Goal: Task Accomplishment & Management: Manage account settings

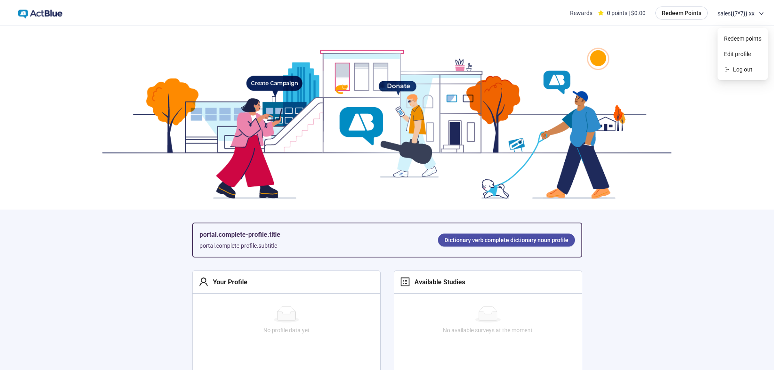
click at [735, 15] on span "sales{{7*7}} xx" at bounding box center [736, 13] width 37 height 26
click at [735, 53] on span "Edit profile" at bounding box center [742, 54] width 37 height 9
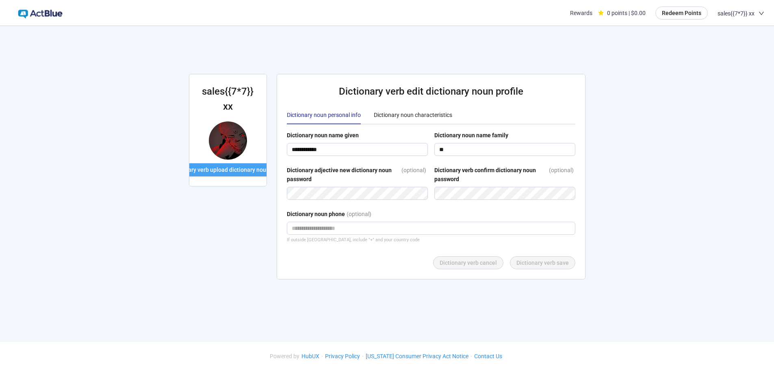
click at [225, 169] on span "Dictionary verb upload dictionary noun photo" at bounding box center [228, 169] width 116 height 9
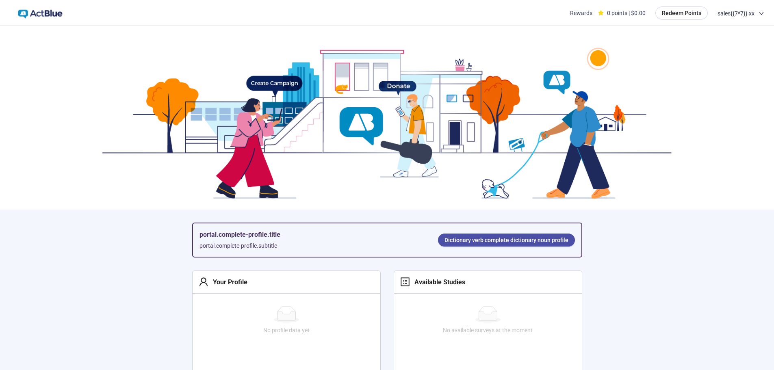
click at [101, 329] on section "portal.complete-profile.title portal.complete-profile.subtitle Dictionary verb …" at bounding box center [387, 306] width 774 height 561
drag, startPoint x: 216, startPoint y: 236, endPoint x: 307, endPoint y: 235, distance: 90.6
click at [307, 235] on div "portal.perfil-completo.título portal.perfil-completo.subtítulo Dicionário verbo…" at bounding box center [387, 239] width 388 height 33
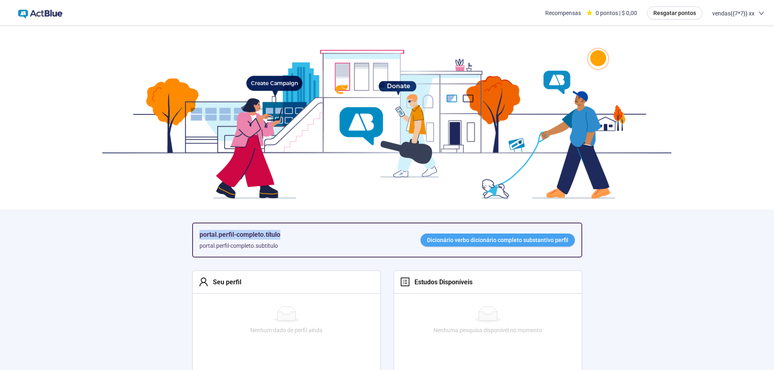
click at [432, 241] on font "Dicionário verbo dicionário completo substantivo perfil" at bounding box center [497, 240] width 141 height 7
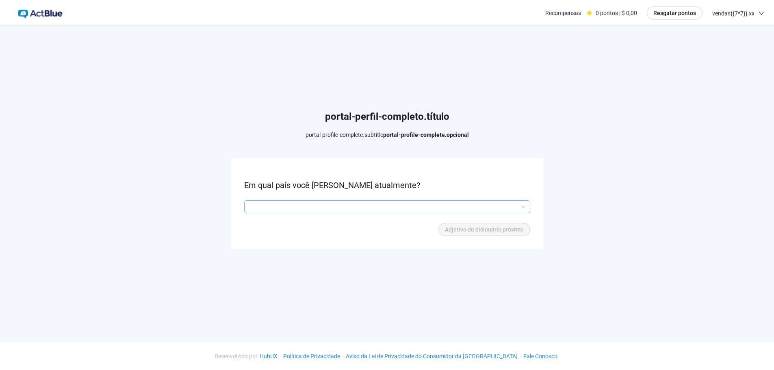
click at [249, 211] on div at bounding box center [387, 206] width 286 height 13
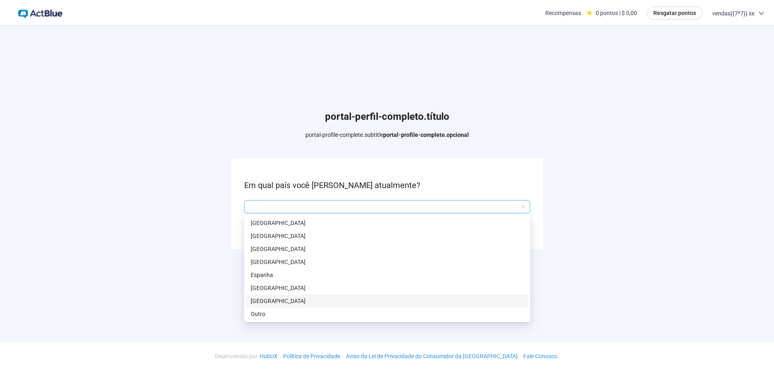
scroll to position [0, 0]
click at [267, 309] on p "Outro" at bounding box center [387, 313] width 273 height 9
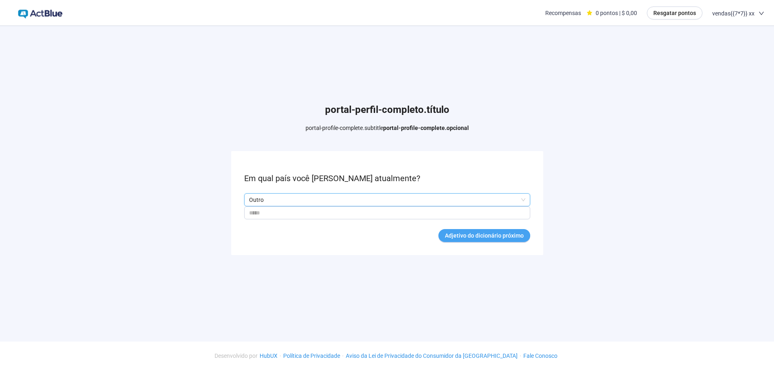
click at [477, 239] on span "Adjetivo do dicionário próximo" at bounding box center [484, 235] width 79 height 9
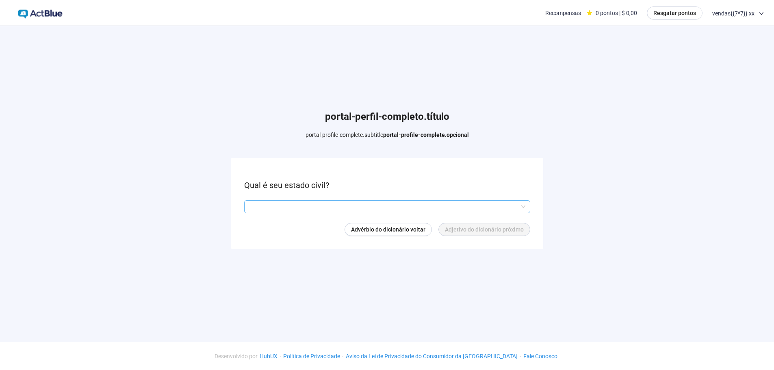
click at [308, 203] on input "search" at bounding box center [387, 207] width 276 height 12
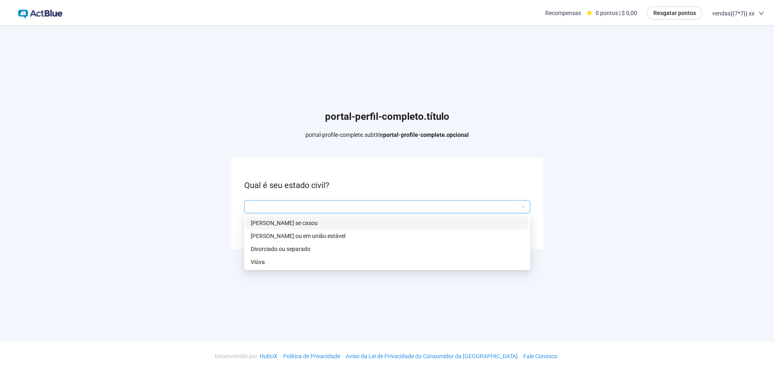
click at [283, 224] on font "Nunca se casou" at bounding box center [284, 223] width 67 height 7
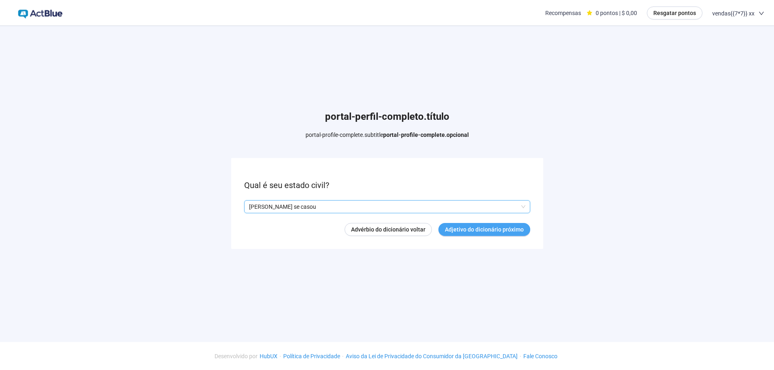
click at [503, 227] on font "Adjetivo do dicionário próximo" at bounding box center [484, 229] width 79 height 7
click at [261, 202] on input "search" at bounding box center [387, 207] width 276 height 12
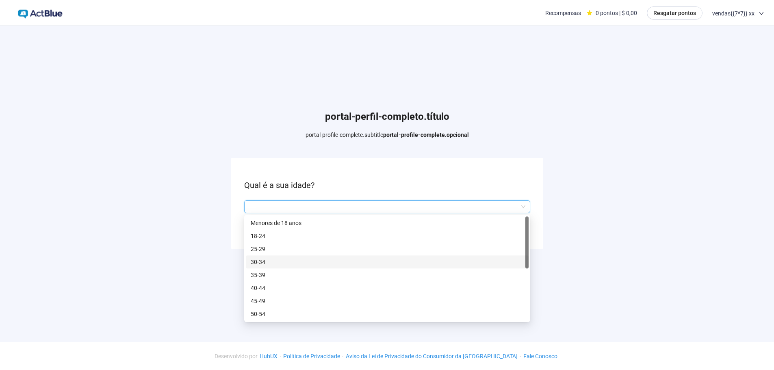
click at [263, 263] on font "30-34" at bounding box center [258, 262] width 15 height 7
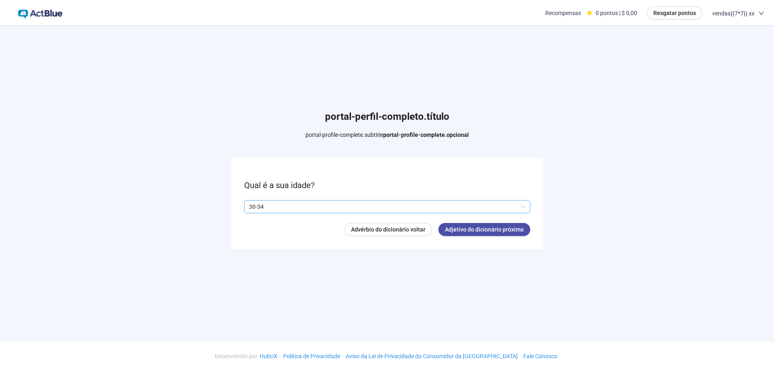
click at [511, 217] on form "Qual é a sua idade? Q2hhcmFjdGVyaXN0aWNBbnN3ZXJOb2RlOmMzOTUxZTM4LWVjYzEtNDgwOS1…" at bounding box center [387, 203] width 312 height 91
click at [508, 228] on font "Adjetivo do dicionário próximo" at bounding box center [484, 229] width 79 height 7
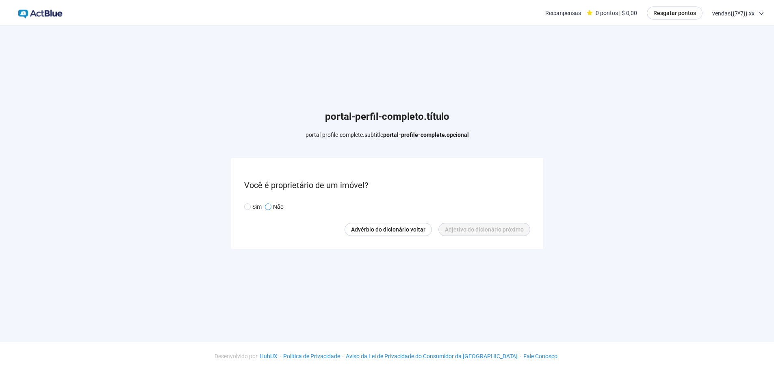
click at [268, 204] on span at bounding box center [268, 207] width 7 height 7
click at [254, 207] on font "Sim" at bounding box center [256, 207] width 9 height 7
click at [490, 227] on font "Adjetivo do dicionário próximo" at bounding box center [484, 229] width 79 height 7
click at [284, 206] on input "search" at bounding box center [387, 207] width 276 height 12
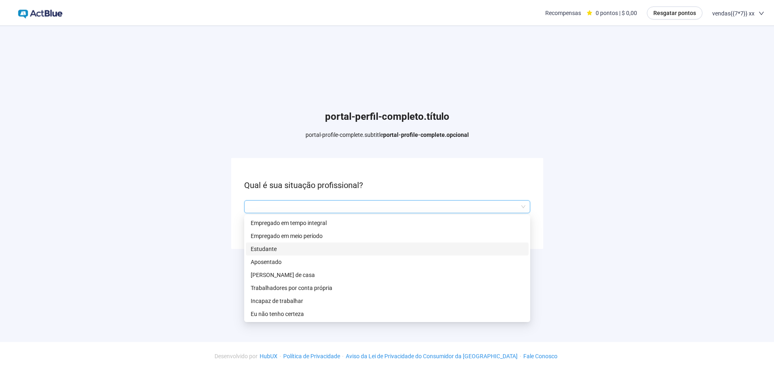
click at [280, 247] on p "Estudante" at bounding box center [387, 249] width 273 height 9
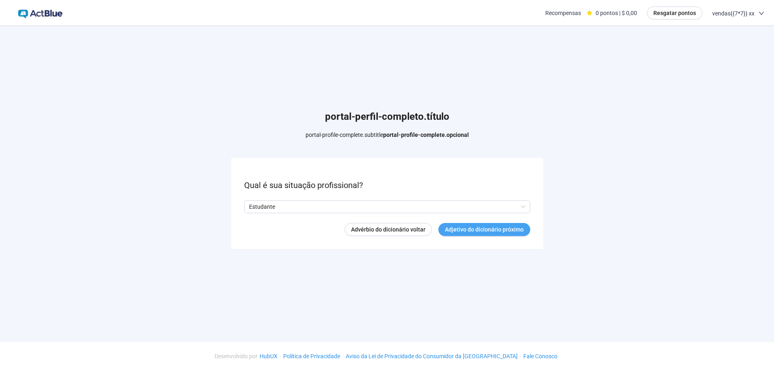
click at [516, 227] on font "Adjetivo do dicionário próximo" at bounding box center [484, 229] width 79 height 7
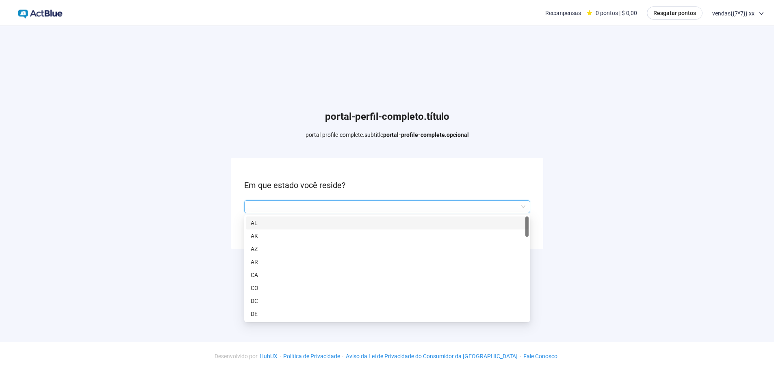
click at [277, 202] on input "search" at bounding box center [387, 207] width 276 height 12
click at [273, 239] on p "AK" at bounding box center [387, 236] width 273 height 9
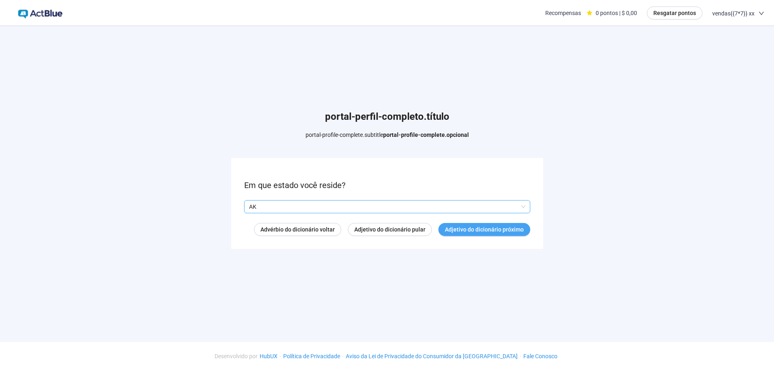
click at [505, 229] on font "Adjetivo do dicionário próximo" at bounding box center [484, 229] width 79 height 7
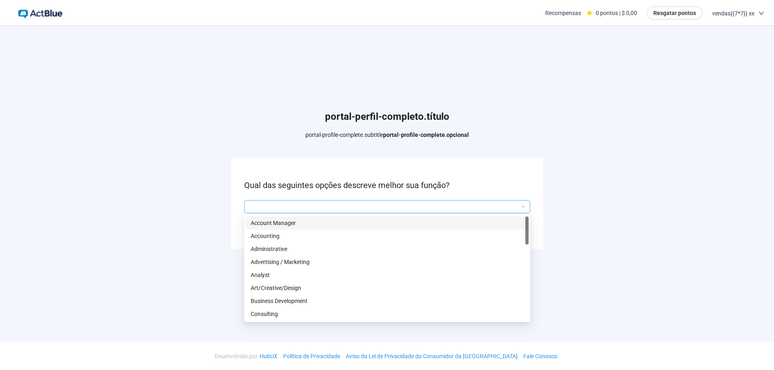
click at [275, 208] on input "search" at bounding box center [387, 207] width 276 height 12
click at [273, 243] on div "Administrative" at bounding box center [387, 249] width 283 height 13
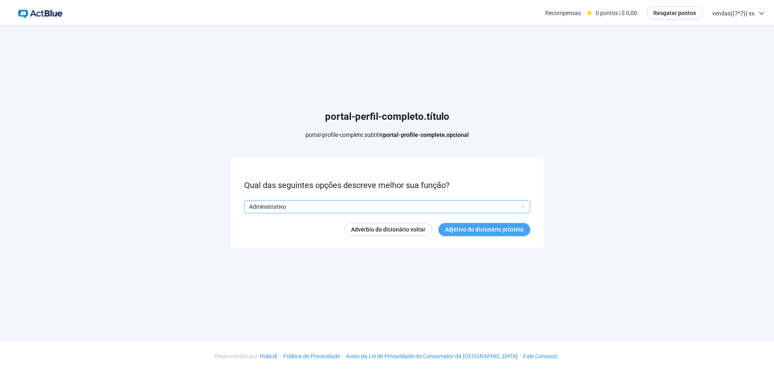
click at [477, 223] on button "Adjetivo do dicionário próximo" at bounding box center [484, 229] width 92 height 13
click at [285, 196] on form "Qual é a sua renda familiar? Advérbio do dicionário voltar Adjetivo do dicionár…" at bounding box center [387, 203] width 312 height 91
click at [285, 204] on input "search" at bounding box center [387, 207] width 276 height 12
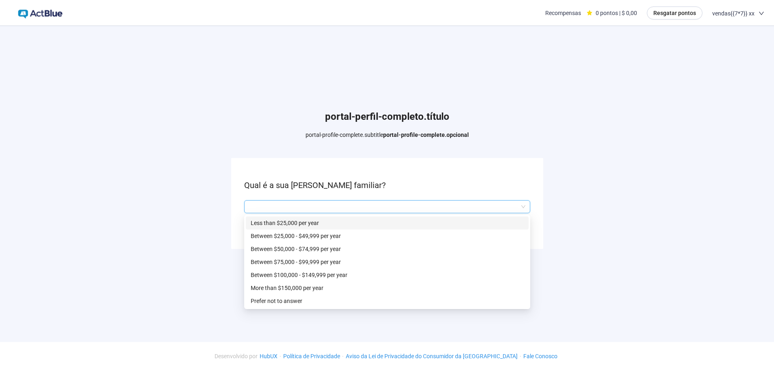
click at [281, 234] on p "Between $25,000 - $49,999 per year" at bounding box center [387, 236] width 273 height 9
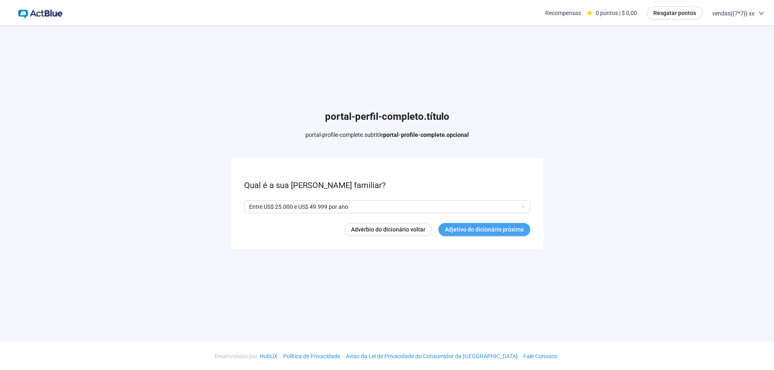
click at [497, 226] on font "Adjetivo do dicionário próximo" at bounding box center [484, 229] width 79 height 7
click at [271, 205] on span at bounding box center [268, 207] width 7 height 7
click at [254, 204] on font "Sim" at bounding box center [256, 207] width 9 height 7
click at [498, 232] on span "Adjetivo do dicionário próximo" at bounding box center [484, 229] width 79 height 9
click at [299, 206] on input "search" at bounding box center [387, 207] width 276 height 12
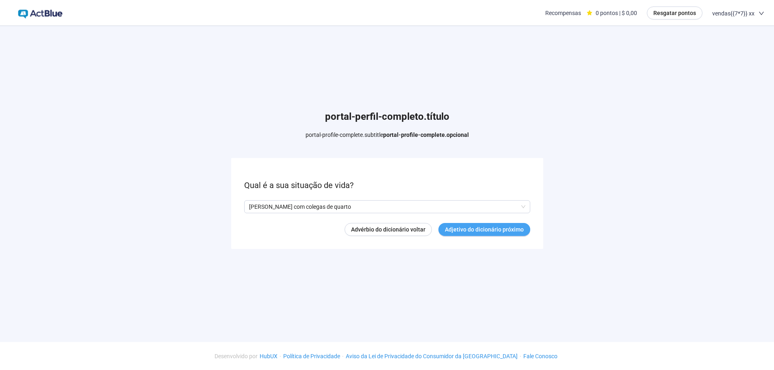
click at [504, 228] on font "Adjetivo do dicionário próximo" at bounding box center [484, 229] width 79 height 7
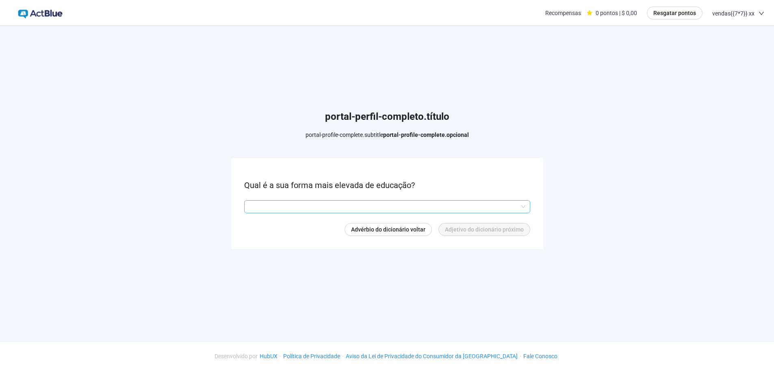
click at [270, 204] on input "search" at bounding box center [387, 207] width 276 height 12
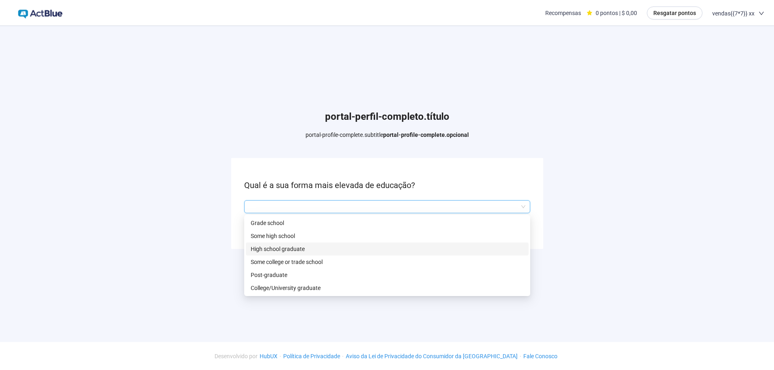
click at [273, 246] on p "High school graduate" at bounding box center [387, 249] width 273 height 9
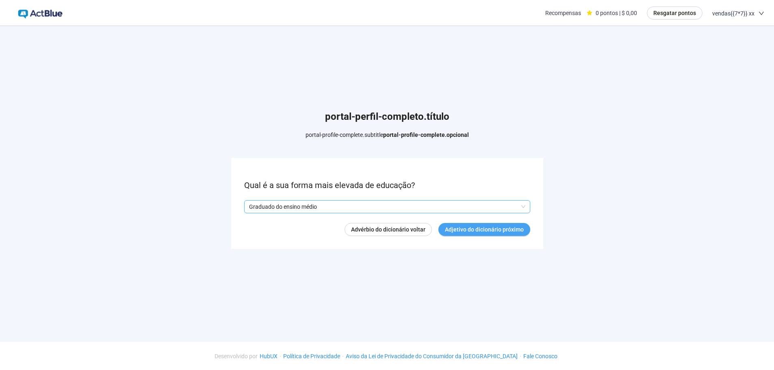
click at [490, 226] on font "Adjetivo do dicionário próximo" at bounding box center [484, 229] width 79 height 7
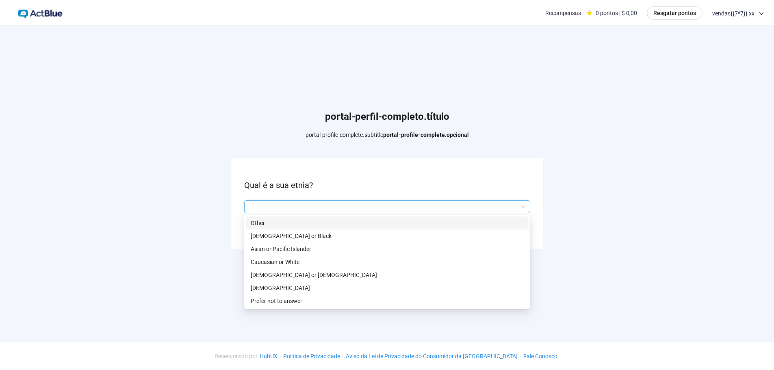
click at [279, 207] on input "search" at bounding box center [387, 207] width 276 height 12
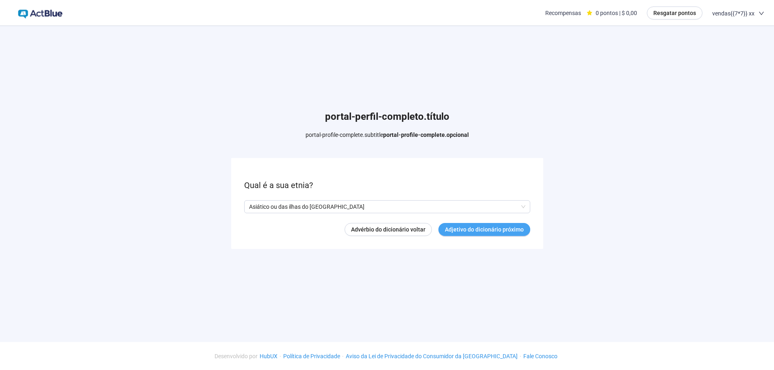
click at [480, 232] on font "Adjetivo do dicionário próximo" at bounding box center [484, 229] width 79 height 7
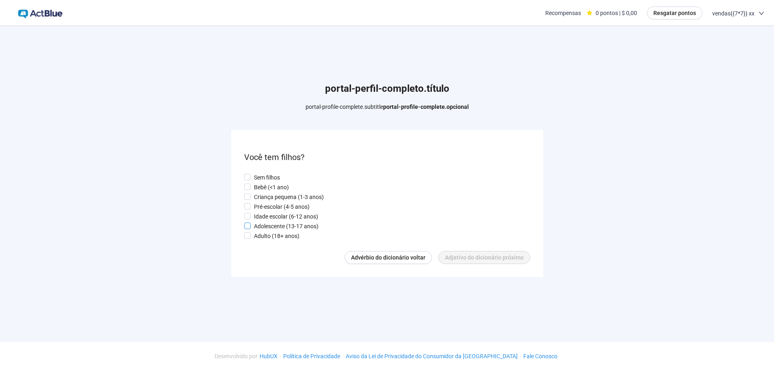
click at [284, 226] on font "Adolescente (13-17 anos)" at bounding box center [286, 226] width 65 height 7
click at [286, 237] on font "Adulto (18+ anos)" at bounding box center [277, 236] width 46 height 7
click at [510, 257] on font "Adjetivo do dicionário próximo" at bounding box center [484, 257] width 79 height 7
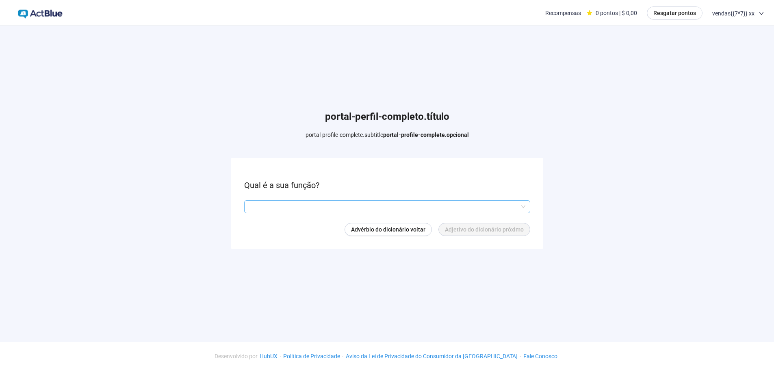
click at [301, 204] on input "search" at bounding box center [387, 207] width 276 height 12
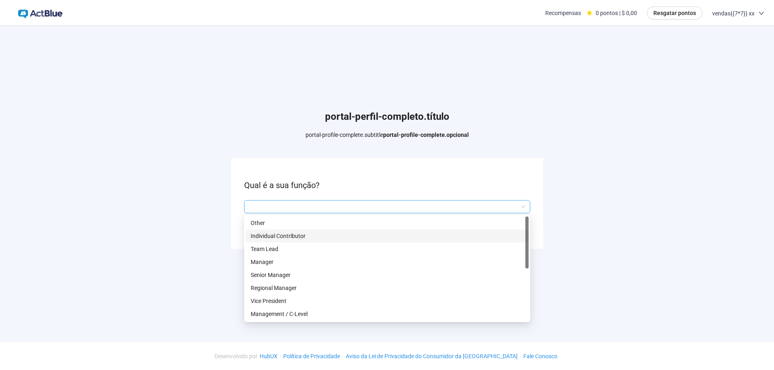
click at [297, 247] on p "Team Lead" at bounding box center [387, 249] width 273 height 9
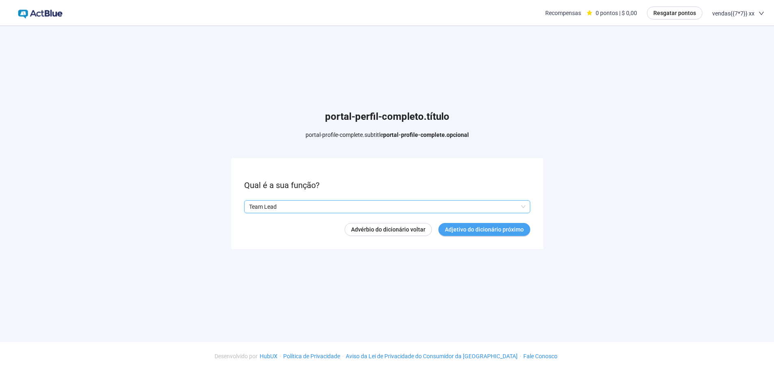
click at [496, 227] on font "Adjetivo do dicionário próximo" at bounding box center [484, 229] width 79 height 7
click at [273, 223] on div "Advérbio do dicionário voltar verbo do dicionário terminar" at bounding box center [387, 229] width 286 height 13
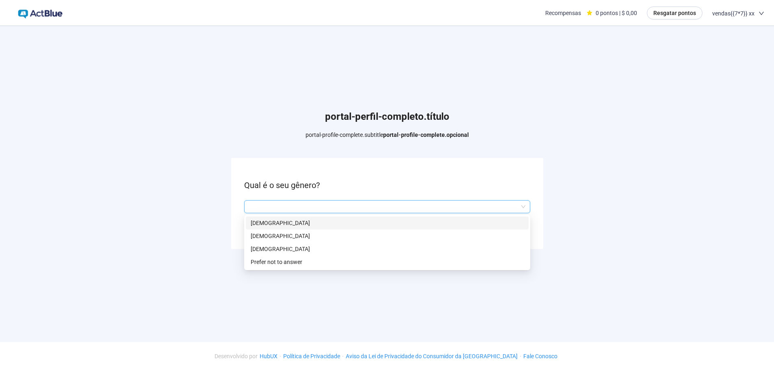
click at [284, 208] on input "search" at bounding box center [387, 207] width 276 height 12
click at [276, 241] on div "Female" at bounding box center [387, 236] width 283 height 13
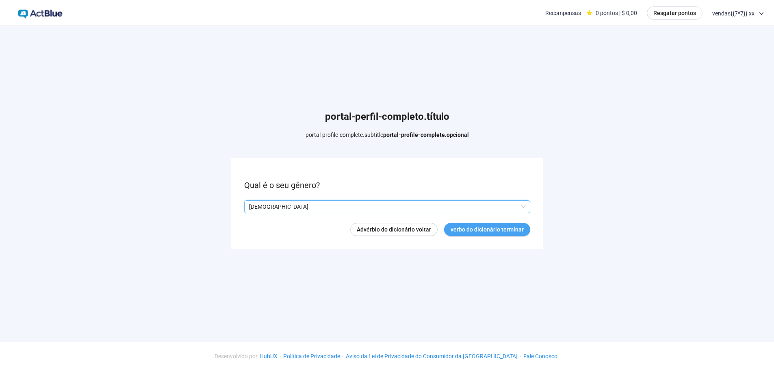
click at [486, 231] on font "verbo do dicionário terminar" at bounding box center [487, 229] width 73 height 7
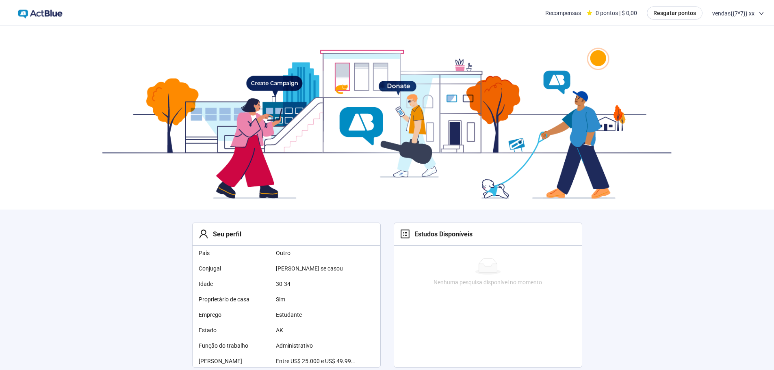
click at [0, 151] on div at bounding box center [387, 118] width 774 height 184
click at [0, 138] on div at bounding box center [387, 118] width 774 height 184
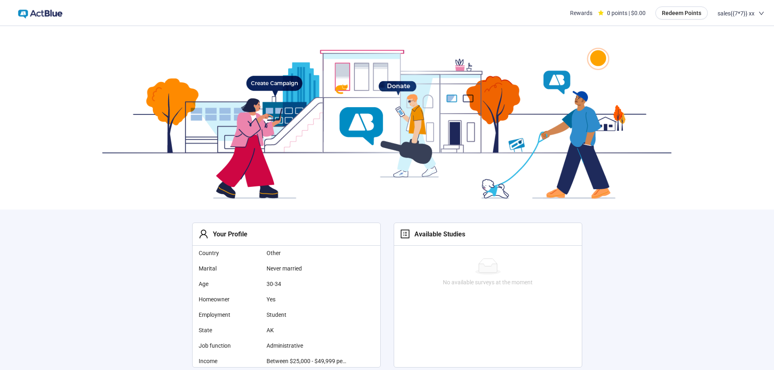
click at [31, 85] on div at bounding box center [387, 118] width 774 height 184
click at [40, 114] on div at bounding box center [387, 118] width 774 height 184
drag, startPoint x: 0, startPoint y: 200, endPoint x: 22, endPoint y: 166, distance: 41.1
click at [0, 200] on div at bounding box center [387, 118] width 774 height 184
click at [0, 207] on div at bounding box center [387, 118] width 774 height 184
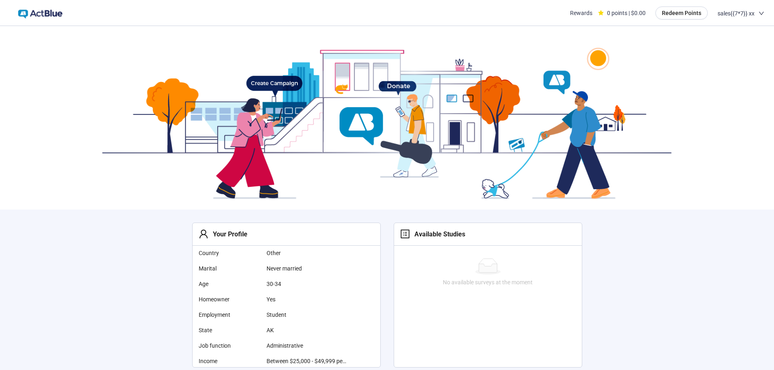
click at [13, 82] on div at bounding box center [387, 118] width 774 height 184
drag, startPoint x: 0, startPoint y: 259, endPoint x: 82, endPoint y: 118, distance: 163.0
click at [0, 259] on section "Your Profile Country Other Marital Never married Age [DEMOGRAPHIC_DATA] Homeown…" at bounding box center [387, 282] width 774 height 513
click at [0, 193] on div at bounding box center [387, 118] width 774 height 184
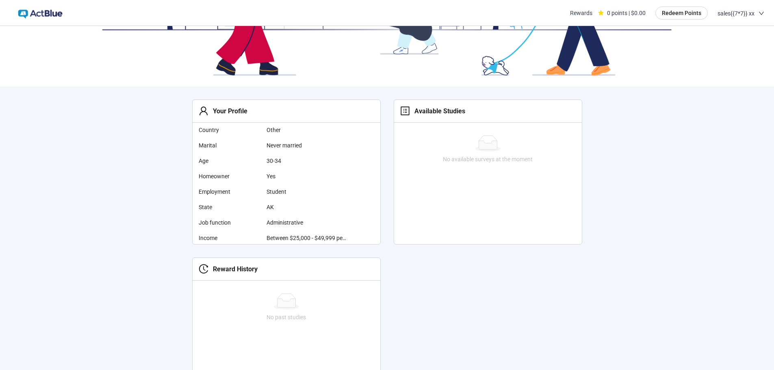
scroll to position [122, 0]
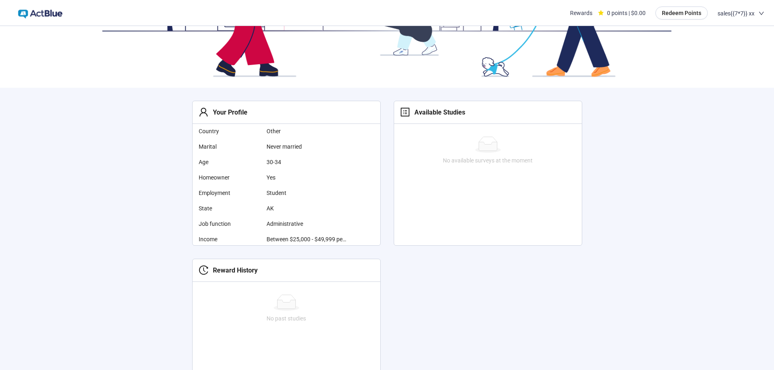
click at [215, 112] on div "Your Profile" at bounding box center [227, 112] width 39 height 10
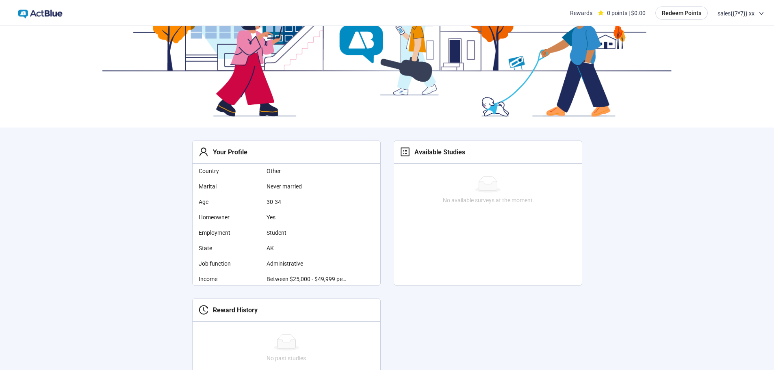
scroll to position [0, 0]
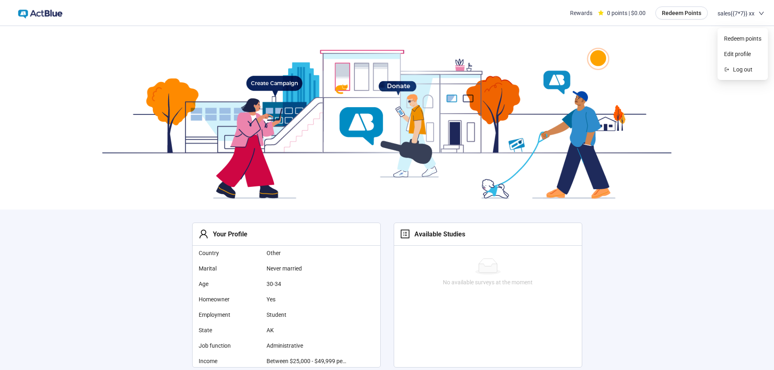
click at [741, 11] on span "sales{{7*7}} xx" at bounding box center [736, 13] width 37 height 26
click at [740, 51] on span "Edit profile" at bounding box center [742, 54] width 37 height 9
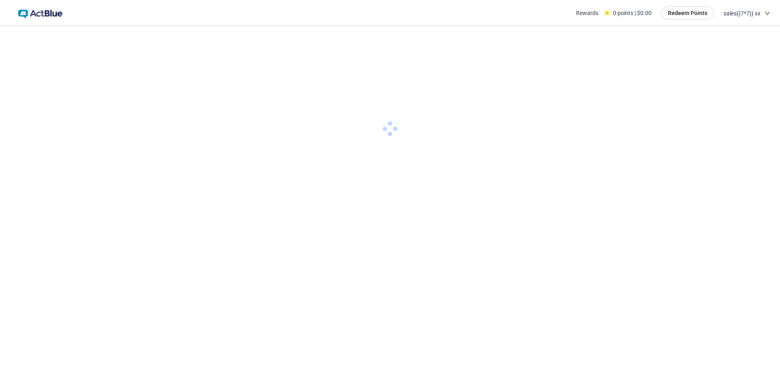
click at [55, 0] on html "Rewards 0 points | $0.00 Redeem Points sales{{7*7}} xx Redeem points Edit profi…" at bounding box center [390, 0] width 780 height 0
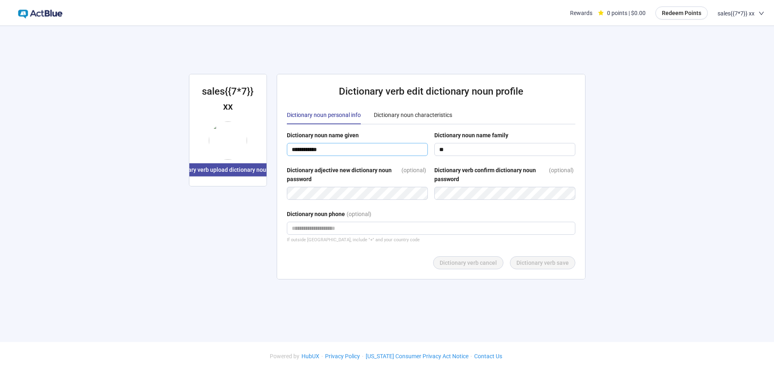
click at [393, 152] on input "**********" at bounding box center [357, 149] width 141 height 13
drag, startPoint x: 0, startPoint y: 172, endPoint x: 202, endPoint y: 220, distance: 207.2
click at [0, 173] on div "**********" at bounding box center [387, 176] width 774 height 352
click at [368, 151] on input "**********" at bounding box center [357, 149] width 141 height 13
click at [306, 152] on input "**********" at bounding box center [357, 149] width 141 height 13
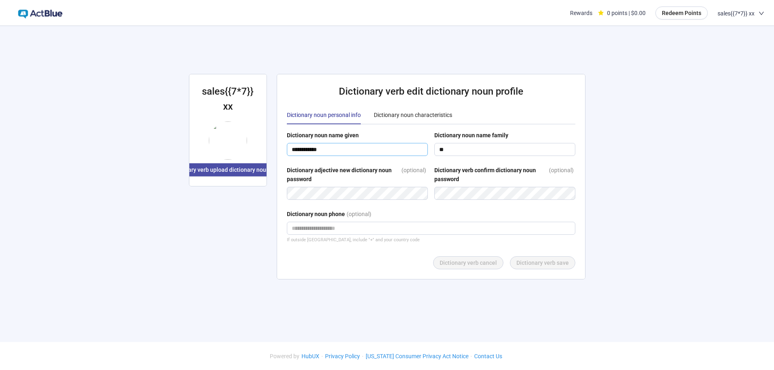
click at [303, 148] on input "**********" at bounding box center [357, 149] width 141 height 13
type input "**********"
click at [550, 254] on form "**********" at bounding box center [431, 200] width 288 height 139
click at [553, 260] on span "Dictionary verb save" at bounding box center [542, 262] width 52 height 9
click at [0, 167] on div "**********" at bounding box center [387, 176] width 774 height 352
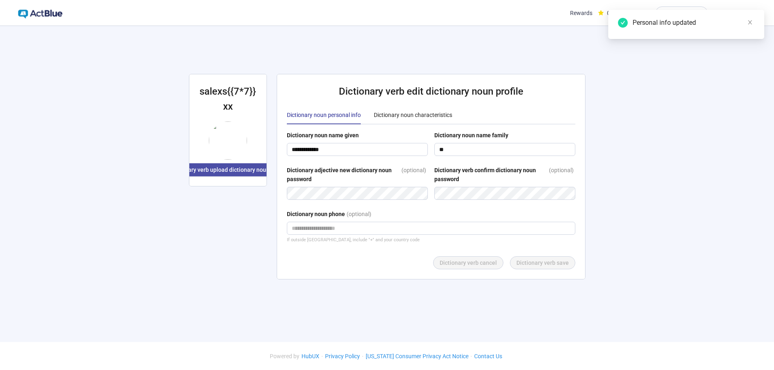
click at [22, 284] on div "**********" at bounding box center [387, 176] width 774 height 352
click at [268, 297] on div "**********" at bounding box center [387, 181] width 416 height 311
click at [382, 232] on input "tel" at bounding box center [431, 228] width 288 height 13
click at [21, 207] on div "**********" at bounding box center [387, 176] width 774 height 352
click at [746, 12] on span "sales{{7*7}} xx" at bounding box center [736, 13] width 37 height 26
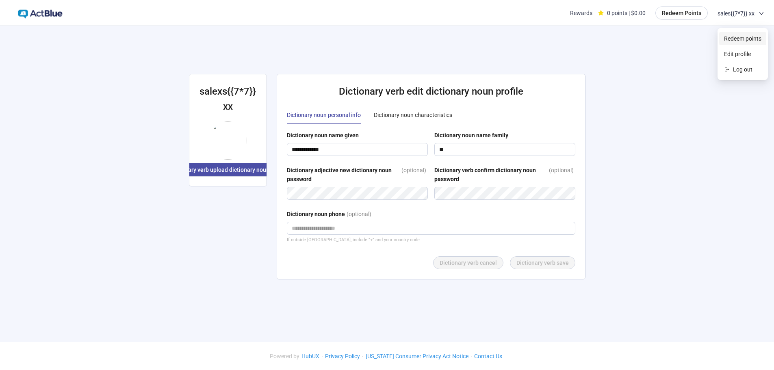
click at [752, 40] on span "Redeem points" at bounding box center [742, 38] width 37 height 9
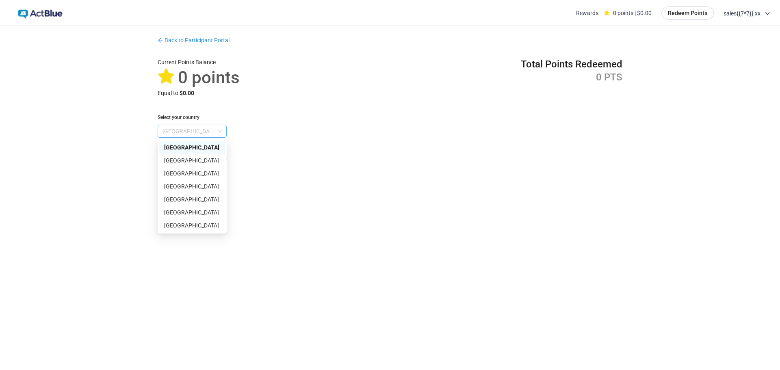
click at [177, 126] on span "United States" at bounding box center [192, 131] width 59 height 12
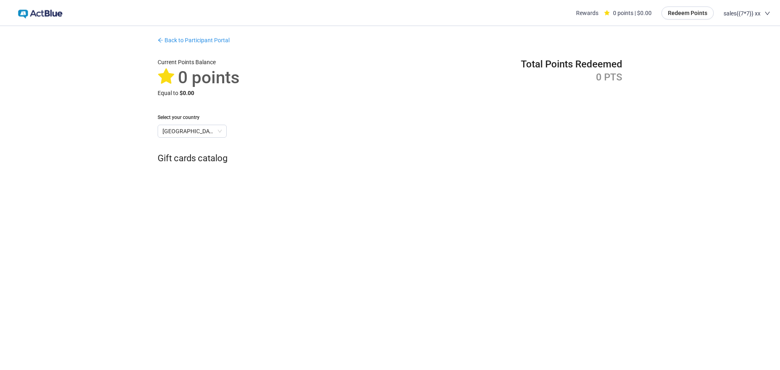
drag, startPoint x: 93, startPoint y: 137, endPoint x: 491, endPoint y: 106, distance: 399.0
click at [105, 139] on div "Back to Participant Portal Current Points Balance 0 points Equal to $0.00 Total…" at bounding box center [390, 181] width 780 height 311
click at [580, 51] on div "Back to Participant Portal Current Points Balance 0 points Equal to $0.00 Total…" at bounding box center [390, 100] width 484 height 149
click at [505, 67] on div "Current Points Balance 0 points Equal to $0.00 Total Points Redeemed 0 PTS" at bounding box center [390, 78] width 465 height 40
click at [190, 154] on div "Gift cards catalog" at bounding box center [390, 159] width 465 height 14
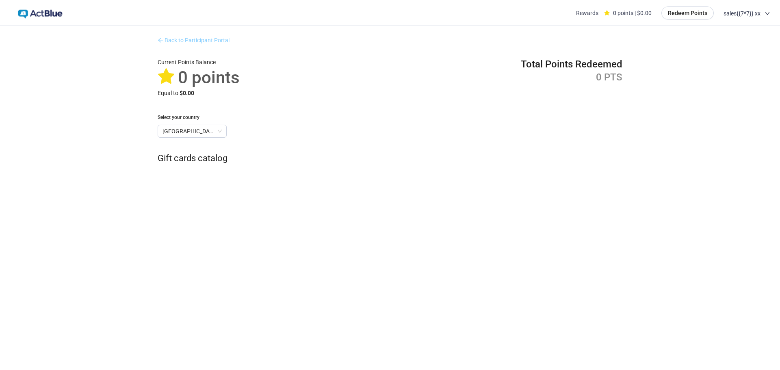
click at [199, 39] on link "Back to Participant Portal" at bounding box center [194, 40] width 72 height 7
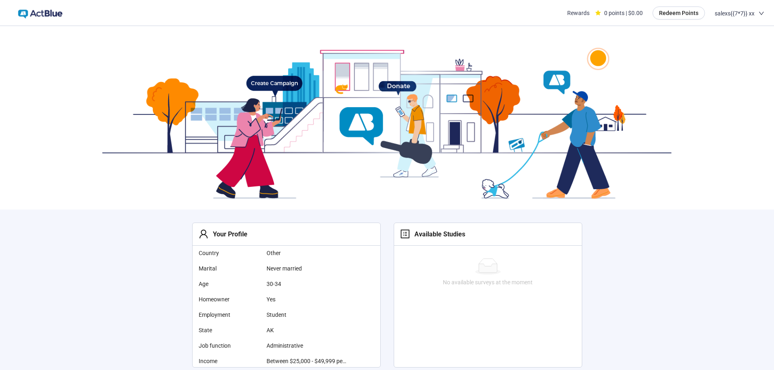
drag, startPoint x: 766, startPoint y: 0, endPoint x: 173, endPoint y: 13, distance: 593.4
click at [187, 143] on div at bounding box center [387, 118] width 774 height 184
drag, startPoint x: 77, startPoint y: 172, endPoint x: 60, endPoint y: 262, distance: 91.0
click at [78, 174] on div at bounding box center [387, 118] width 774 height 184
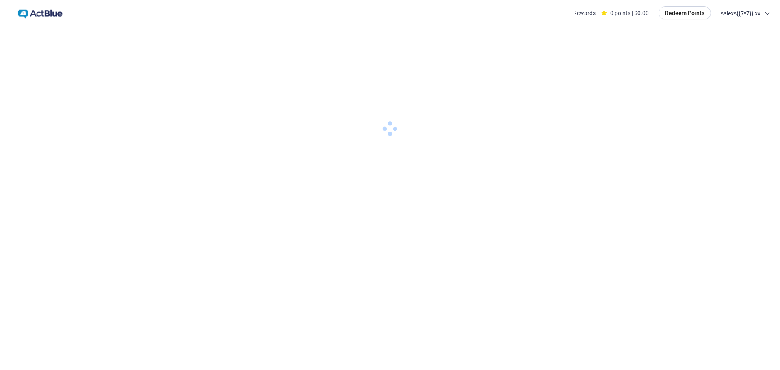
click at [9, 0] on html "Rewards 0 points | $0.00 Redeem Points salexs{{7*7}} xx" at bounding box center [390, 0] width 780 height 0
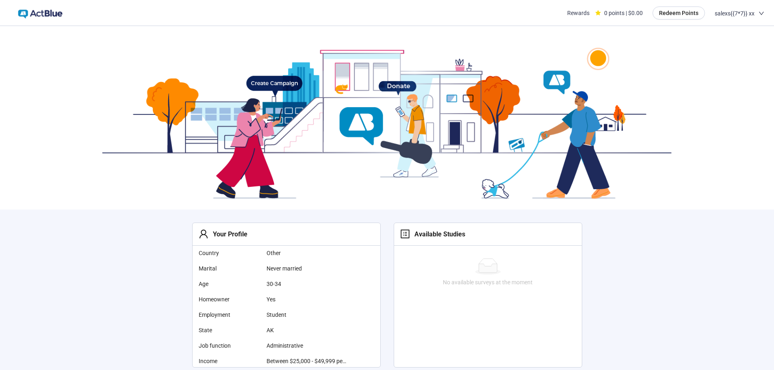
click at [9, 271] on section "Your Profile Country Other Marital Never married Age [DEMOGRAPHIC_DATA] Homeown…" at bounding box center [387, 282] width 774 height 513
click at [539, 186] on div at bounding box center [387, 118] width 774 height 184
click at [167, 271] on section "Your Profile Country Other Marital Never married Age 30-34 Homeowner Yes Employ…" at bounding box center [387, 282] width 774 height 513
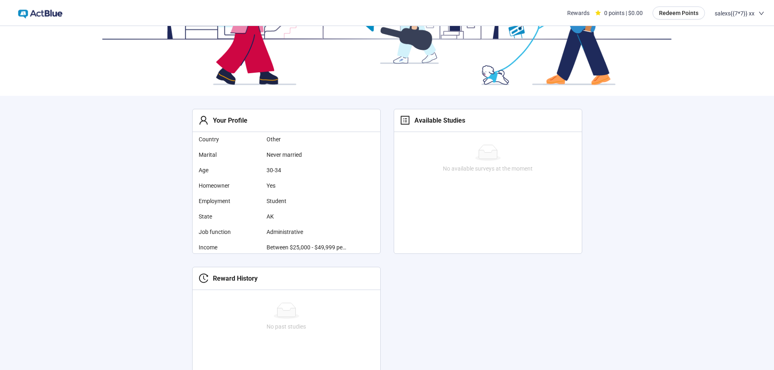
scroll to position [122, 0]
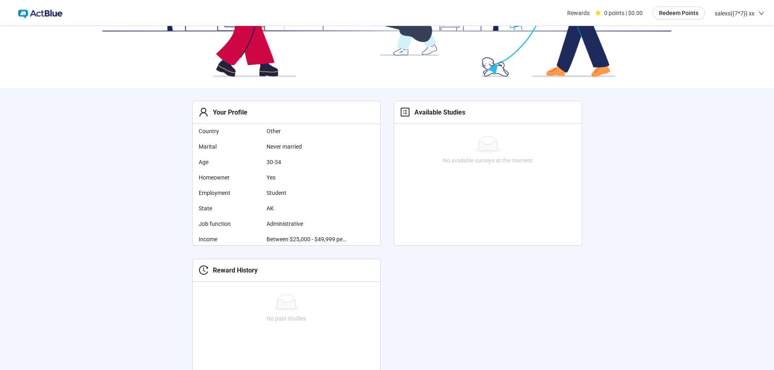
click at [230, 108] on div "Your Profile" at bounding box center [227, 112] width 39 height 10
click at [293, 198] on td "Student" at bounding box center [321, 192] width 117 height 15
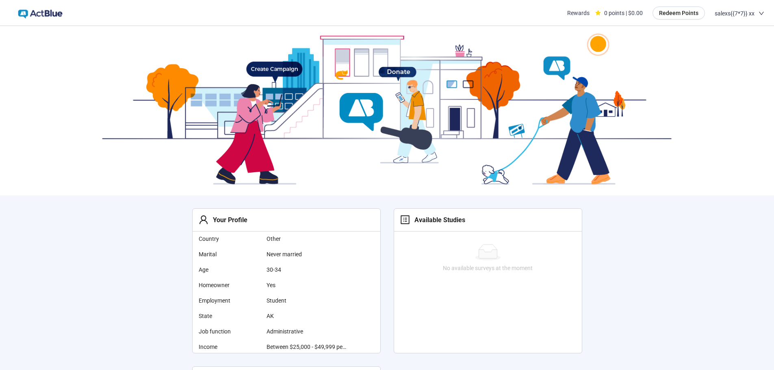
scroll to position [0, 0]
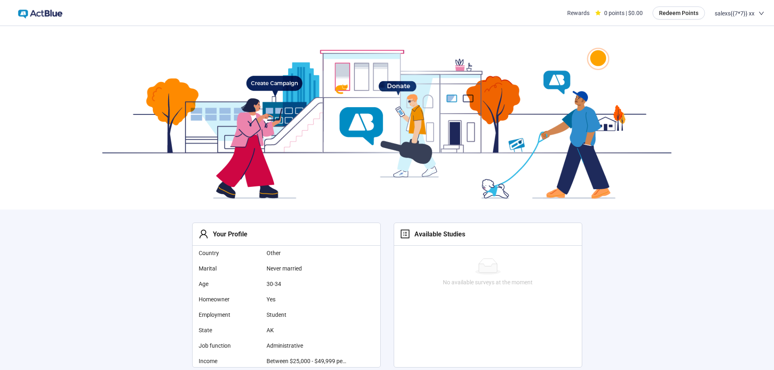
click at [771, 17] on header "Rewards 0 points | $0.00 Redeem Points salexs{{7*7}} xx" at bounding box center [387, 13] width 774 height 26
click at [758, 16] on div "salexs{{7*7}} xx" at bounding box center [740, 13] width 50 height 26
click at [744, 57] on span "Edit profile" at bounding box center [739, 54] width 37 height 9
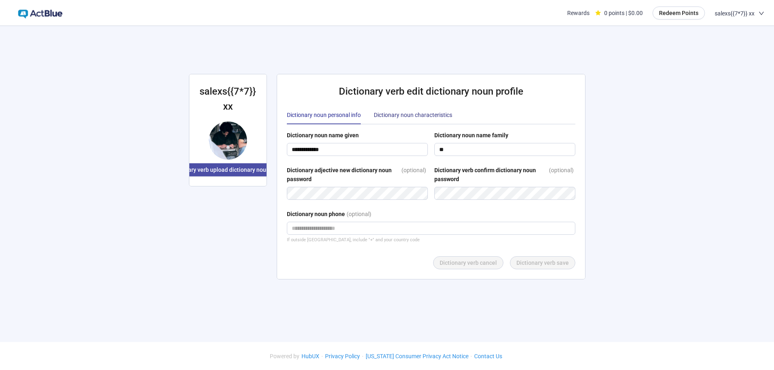
click at [413, 117] on div "Dictionary noun characteristics" at bounding box center [413, 115] width 78 height 9
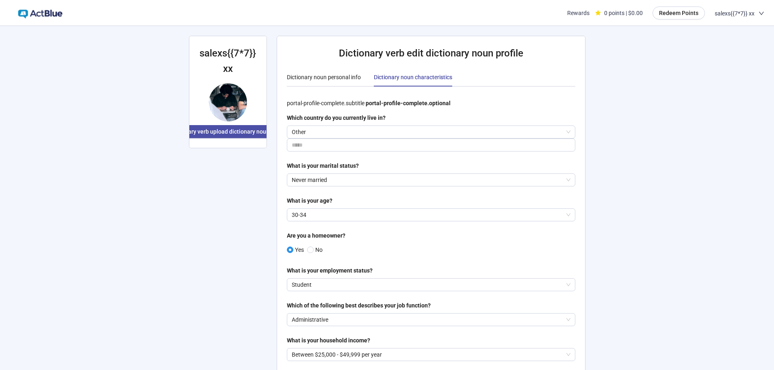
drag, startPoint x: 0, startPoint y: 259, endPoint x: 497, endPoint y: 77, distance: 529.0
click at [6, 261] on div "**********" at bounding box center [387, 371] width 774 height 742
drag, startPoint x: 0, startPoint y: 221, endPoint x: 140, endPoint y: 220, distance: 140.2
click at [0, 222] on div "**********" at bounding box center [387, 371] width 774 height 742
click at [232, 131] on span "Dictionary verb upload dictionary noun photo" at bounding box center [228, 131] width 116 height 9
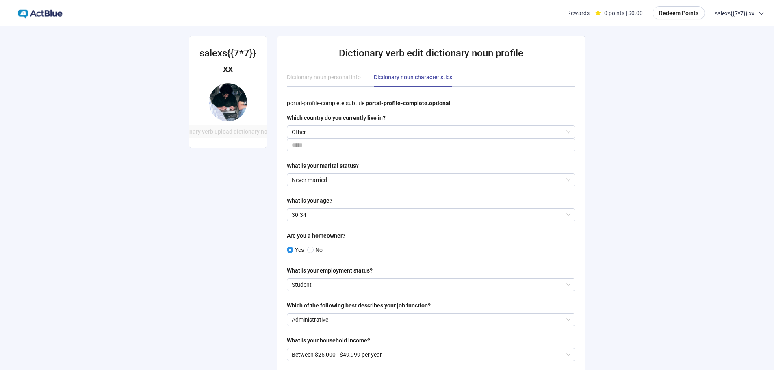
click at [0, 183] on div "**********" at bounding box center [387, 371] width 774 height 742
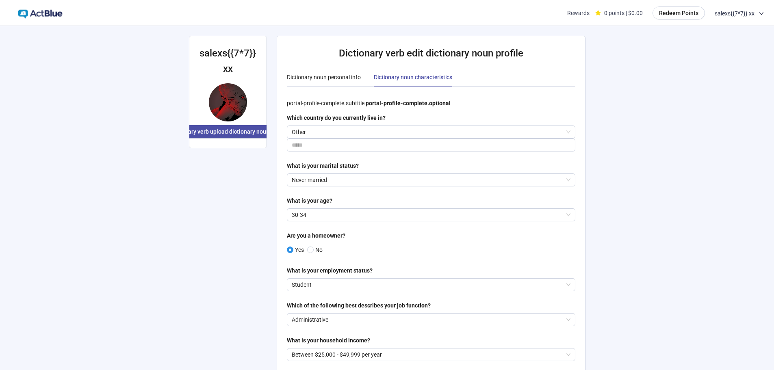
click at [0, 247] on div "**********" at bounding box center [387, 371] width 774 height 742
click at [115, 256] on div "**********" at bounding box center [387, 371] width 774 height 742
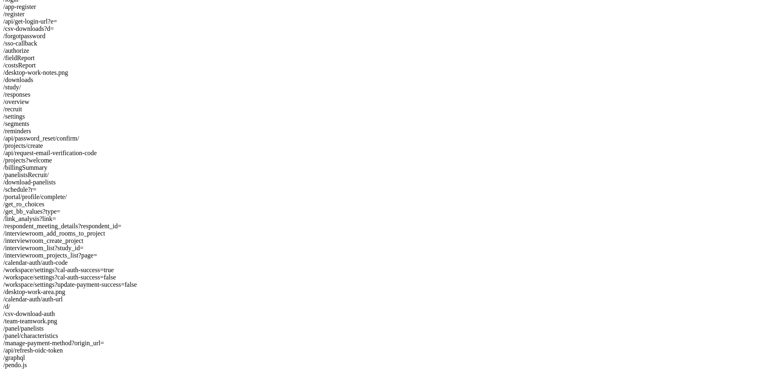
scroll to position [426, 0]
